Goal: Use online tool/utility: Utilize a website feature to perform a specific function

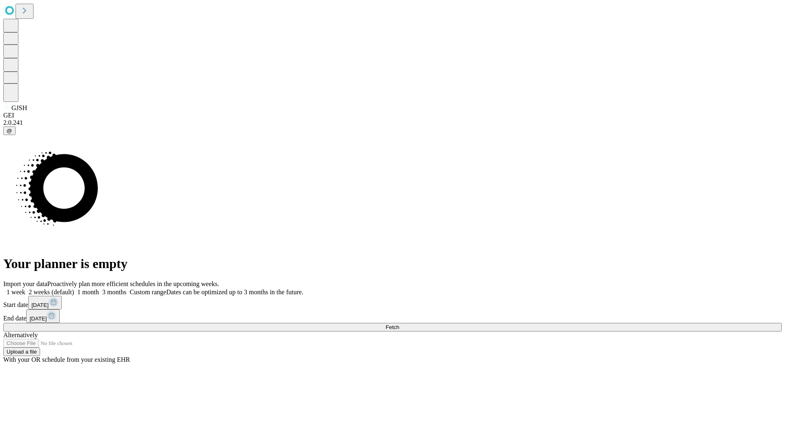
click at [399, 324] on span "Fetch" at bounding box center [392, 327] width 13 height 6
